Goal: Information Seeking & Learning: Find specific fact

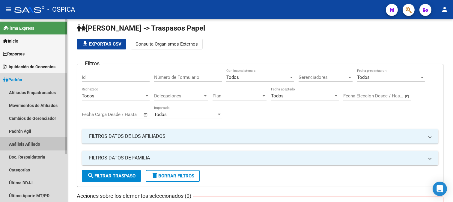
click at [30, 141] on link "Análisis Afiliado" at bounding box center [33, 144] width 67 height 13
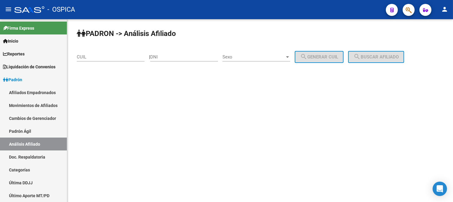
click at [98, 58] on input "CUIL" at bounding box center [111, 56] width 68 height 5
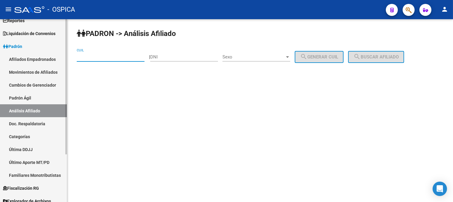
scroll to position [64, 0]
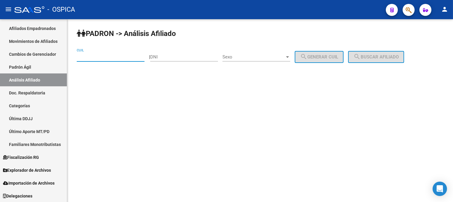
paste input "20-27853907-6"
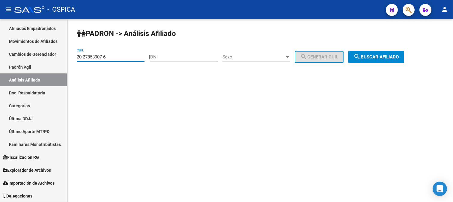
type input "20-27853907-6"
click at [384, 60] on button "search Buscar afiliado" at bounding box center [376, 57] width 56 height 12
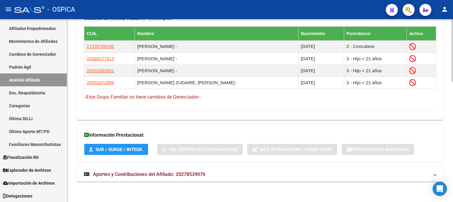
scroll to position [351, 0]
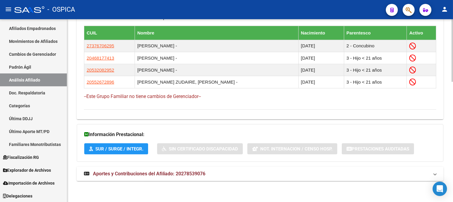
click at [214, 174] on mat-panel-title "Aportes y Contribuciones del Afiliado: 20278539076" at bounding box center [256, 173] width 345 height 7
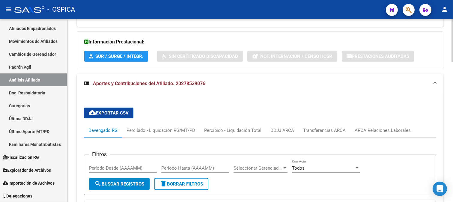
scroll to position [453, 0]
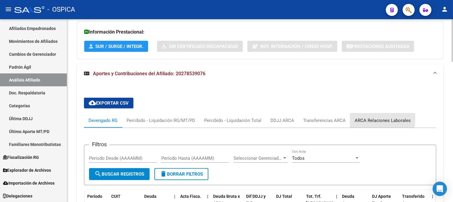
click at [357, 118] on div "ARCA Relaciones Laborales" at bounding box center [382, 120] width 56 height 7
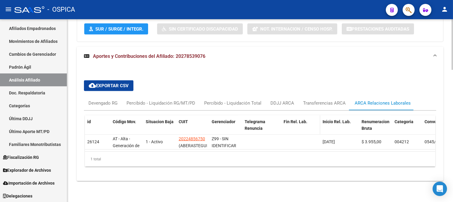
scroll to position [476, 0]
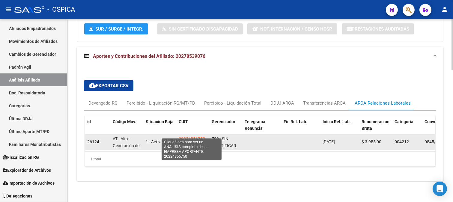
click at [181, 136] on span "20224856750" at bounding box center [192, 138] width 26 height 5
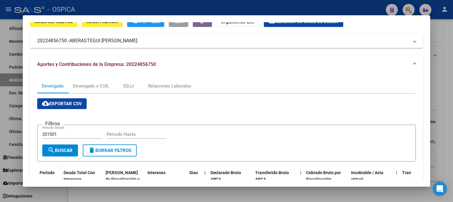
scroll to position [0, 0]
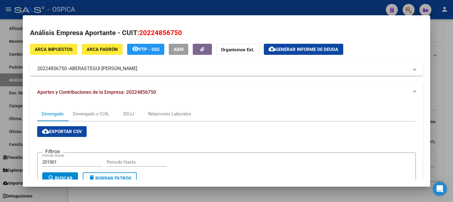
click at [135, 70] on span "ABERASTEGUI [PERSON_NAME]" at bounding box center [103, 68] width 68 height 7
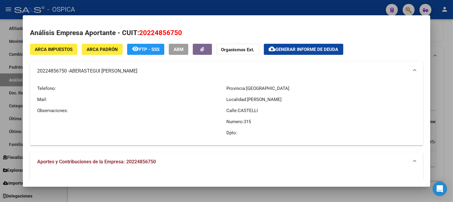
drag, startPoint x: 72, startPoint y: 70, endPoint x: 141, endPoint y: 70, distance: 69.2
click at [137, 70] on span "ABERASTEGUI [PERSON_NAME]" at bounding box center [103, 70] width 68 height 7
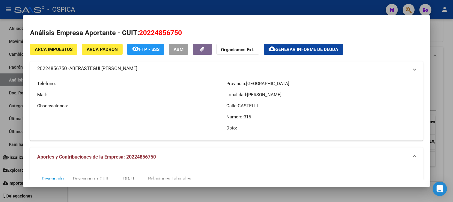
click at [137, 70] on span "ABERASTEGUI [PERSON_NAME]" at bounding box center [103, 68] width 68 height 7
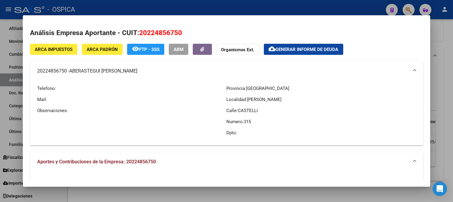
drag, startPoint x: 141, startPoint y: 72, endPoint x: 71, endPoint y: 73, distance: 70.7
click at [71, 73] on span "ABERASTEGUI [PERSON_NAME]" at bounding box center [103, 70] width 68 height 7
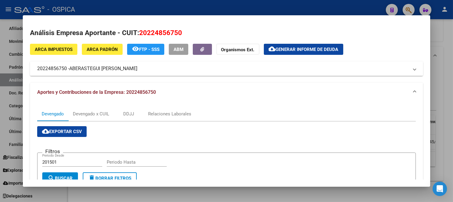
copy span "ABERASTEGUI [PERSON_NAME]"
click at [155, 68] on mat-panel-title "20224856750 - ABERASTEGUI [PERSON_NAME]" at bounding box center [223, 68] width 372 height 7
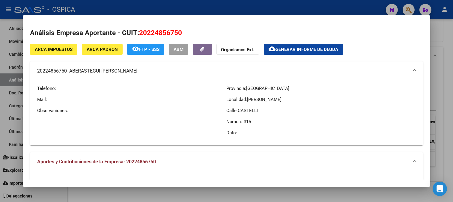
click at [441, 52] on div at bounding box center [226, 101] width 453 height 202
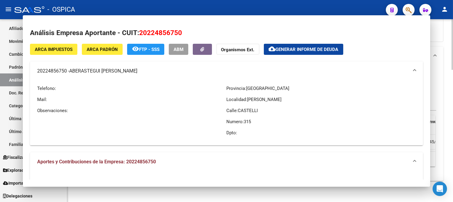
click at [30, 80] on link "Análisis Afiliado" at bounding box center [33, 79] width 67 height 13
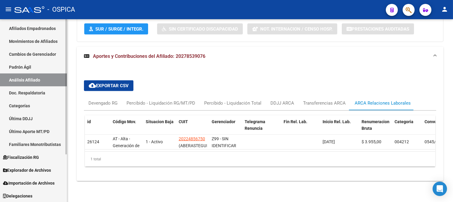
click at [29, 67] on link "Padrón Ágil" at bounding box center [33, 67] width 67 height 13
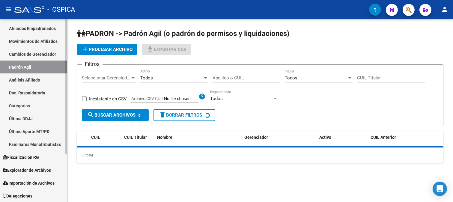
click at [25, 77] on link "Análisis Afiliado" at bounding box center [33, 79] width 67 height 13
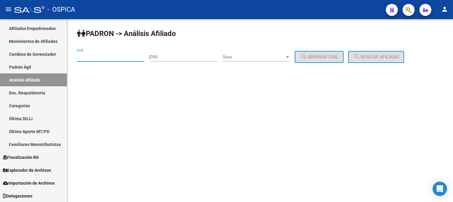
click at [93, 57] on input "CUIL" at bounding box center [111, 56] width 68 height 5
paste input "20-42239884-9"
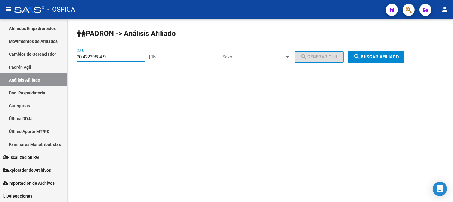
type input "20-42239884-9"
click at [384, 60] on button "search Buscar afiliado" at bounding box center [376, 57] width 56 height 12
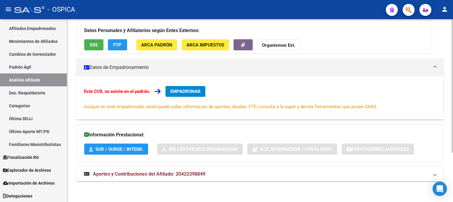
scroll to position [67, 0]
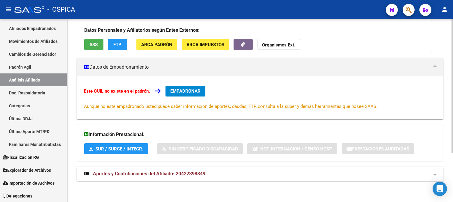
click at [165, 174] on span "Aportes y Contribuciones del Afiliado: 20422398849" at bounding box center [149, 174] width 112 height 6
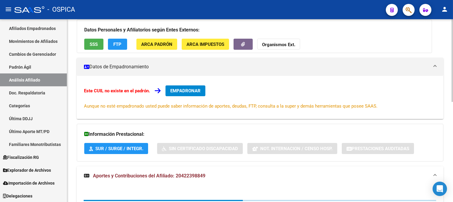
scroll to position [103, 0]
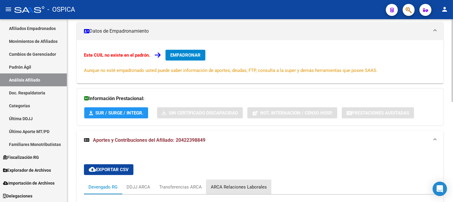
click at [248, 184] on div "ARCA Relaciones Laborales" at bounding box center [239, 187] width 56 height 7
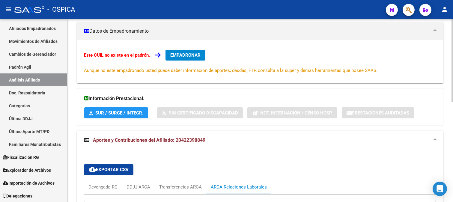
scroll to position [192, 0]
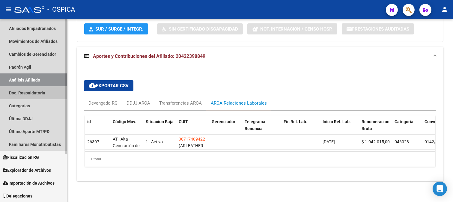
click at [38, 94] on link "Doc. Respaldatoria" at bounding box center [33, 92] width 67 height 13
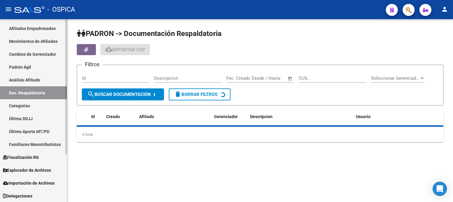
click at [39, 79] on link "Análisis Afiliado" at bounding box center [33, 79] width 67 height 13
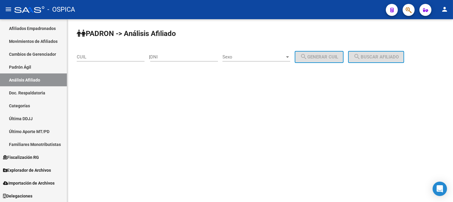
click at [120, 56] on input "CUIL" at bounding box center [111, 56] width 68 height 5
paste input "20-42287701-1"
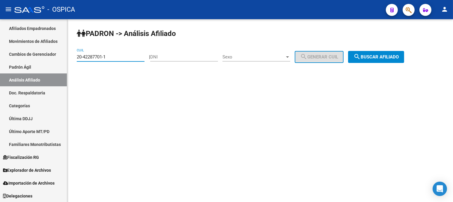
type input "20-42287701-1"
click at [380, 55] on span "search Buscar afiliado" at bounding box center [375, 56] width 45 height 5
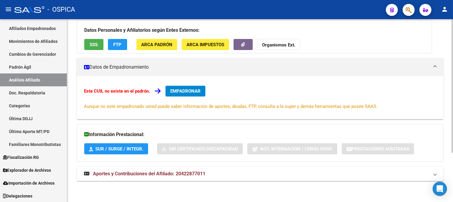
scroll to position [67, 0]
click at [157, 172] on span "Aportes y Contribuciones del Afiliado: 20422877011" at bounding box center [149, 174] width 112 height 6
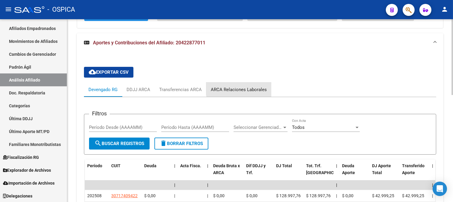
click at [242, 88] on div "ARCA Relaciones Laborales" at bounding box center [239, 89] width 56 height 7
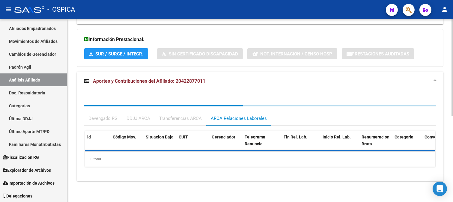
scroll to position [192, 0]
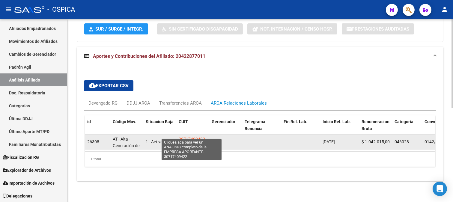
click at [197, 137] on span "30717409422" at bounding box center [192, 139] width 26 height 5
type textarea "30717409422"
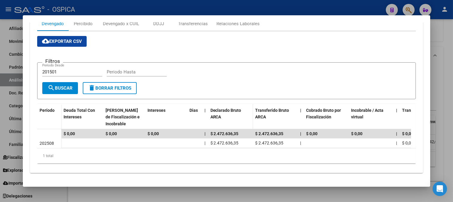
scroll to position [0, 0]
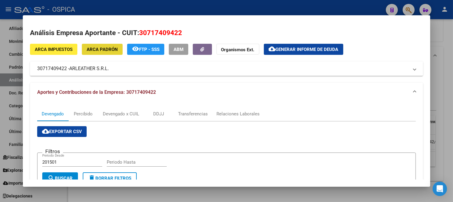
click at [108, 51] on span "ARCA Padrón" at bounding box center [102, 49] width 31 height 5
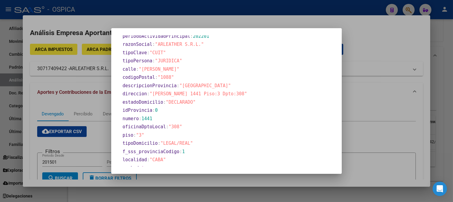
scroll to position [278, 0]
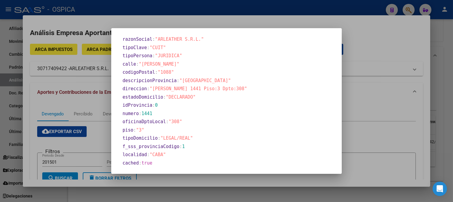
click at [381, 112] on div at bounding box center [226, 101] width 453 height 202
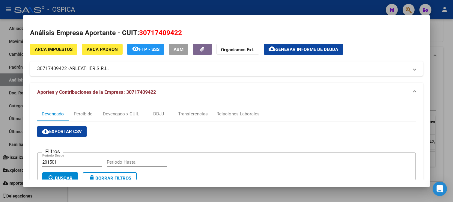
click at [111, 65] on mat-panel-title "30717409422 - [PERSON_NAME] S.R.L." at bounding box center [223, 68] width 372 height 7
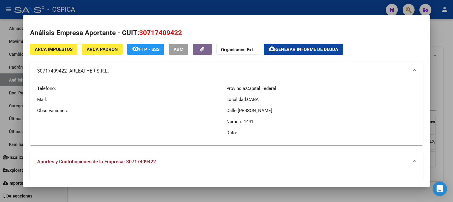
click at [347, 84] on div "Provincia: Capital Federal Localidad: CABA Calle: [PERSON_NAME]: 1441 Dpto:" at bounding box center [320, 111] width 189 height 60
click at [439, 76] on div at bounding box center [226, 101] width 453 height 202
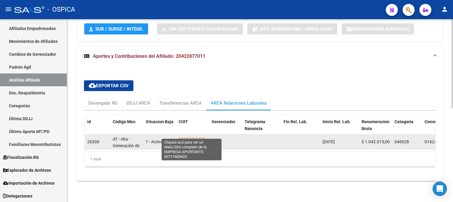
click at [196, 137] on span "30717409422" at bounding box center [192, 139] width 26 height 5
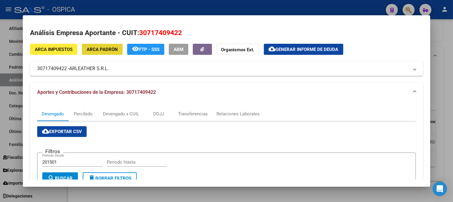
click at [109, 51] on span "ARCA Padrón" at bounding box center [102, 49] width 31 height 5
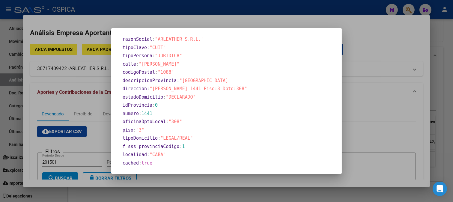
click at [378, 102] on div at bounding box center [226, 101] width 453 height 202
